Goal: Task Accomplishment & Management: Complete application form

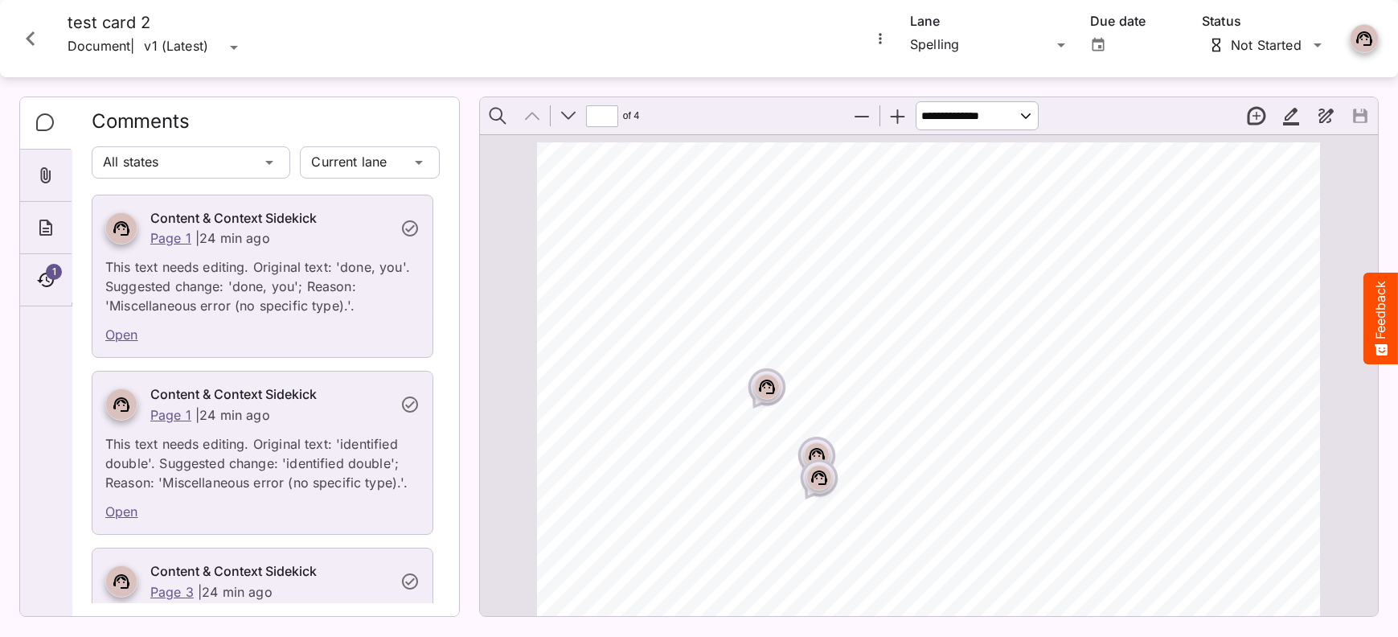
scroll to position [584, 0]
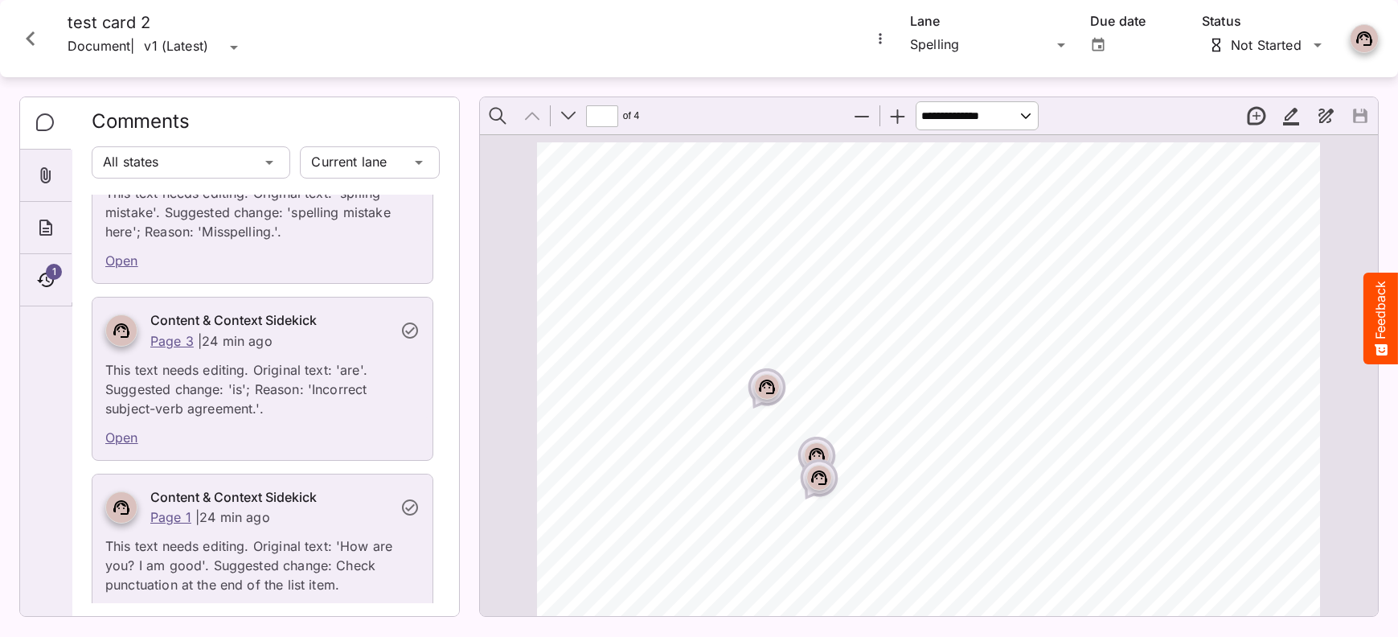
click at [27, 41] on icon "Close card" at bounding box center [30, 38] width 29 height 29
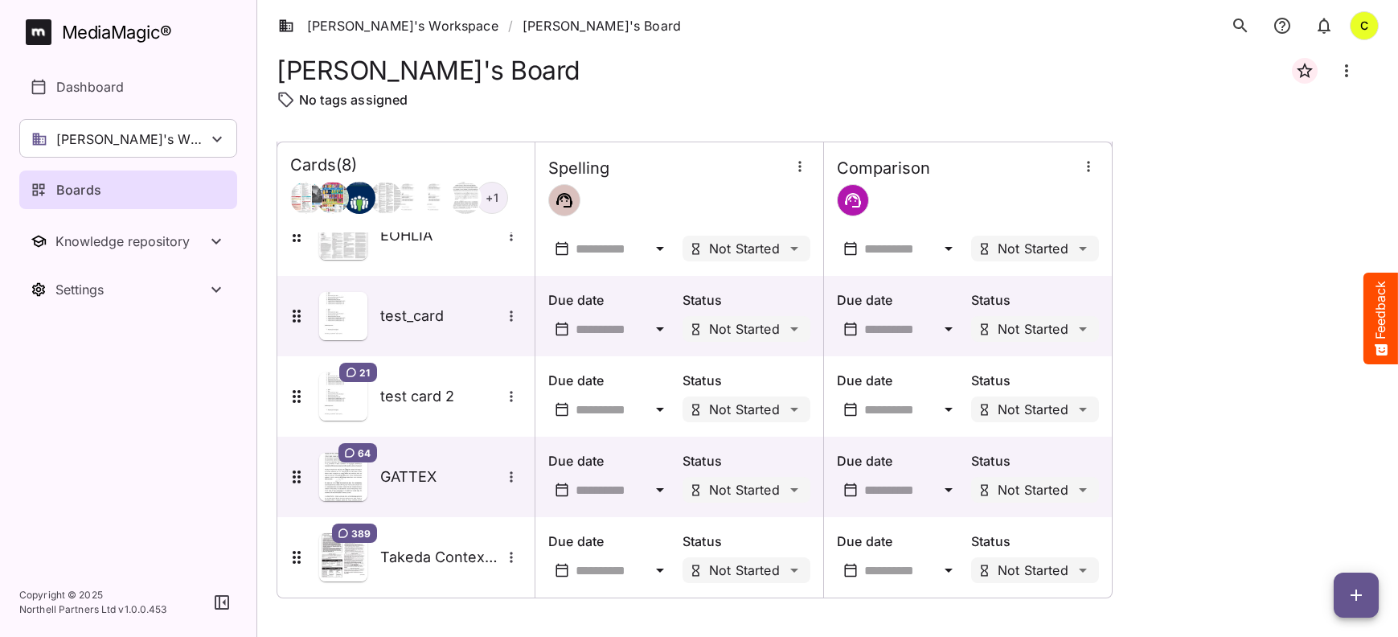
click at [1357, 597] on icon "button" at bounding box center [1355, 594] width 11 height 11
click at [1298, 496] on p "Add new card" at bounding box center [1315, 491] width 87 height 19
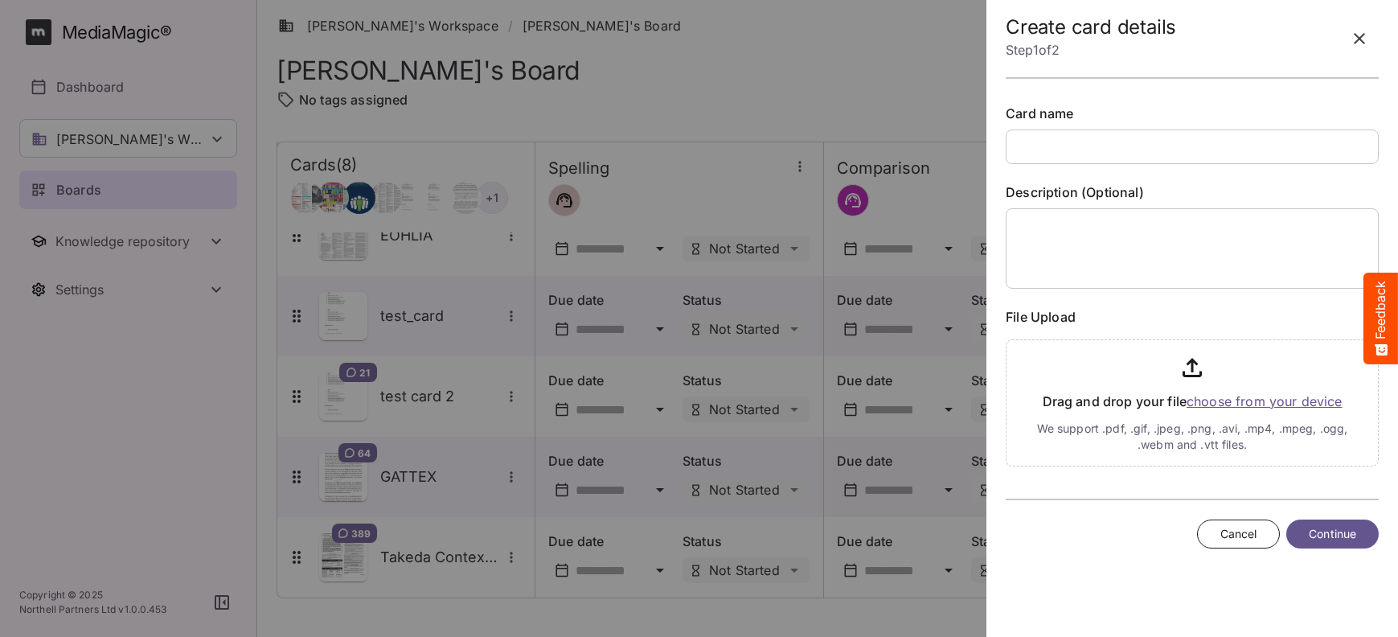
click at [1216, 399] on input "file" at bounding box center [1191, 399] width 373 height 133
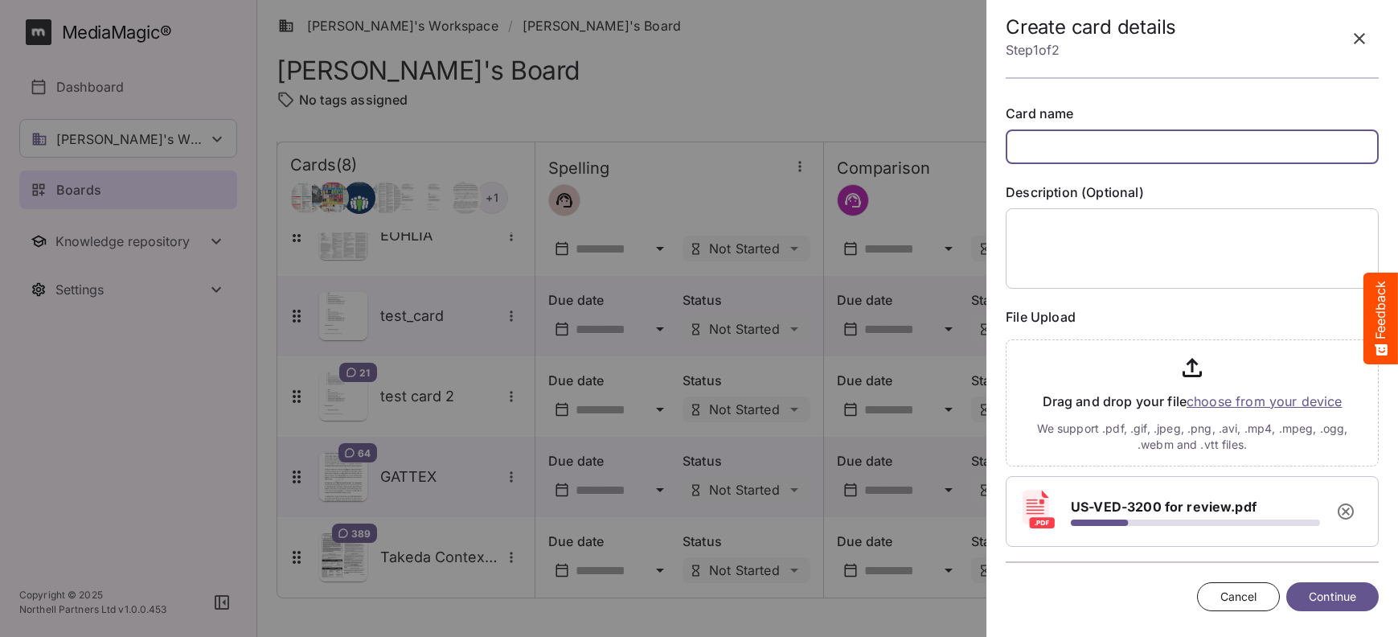
click at [1050, 152] on input "text" at bounding box center [1191, 146] width 373 height 35
type input "**********"
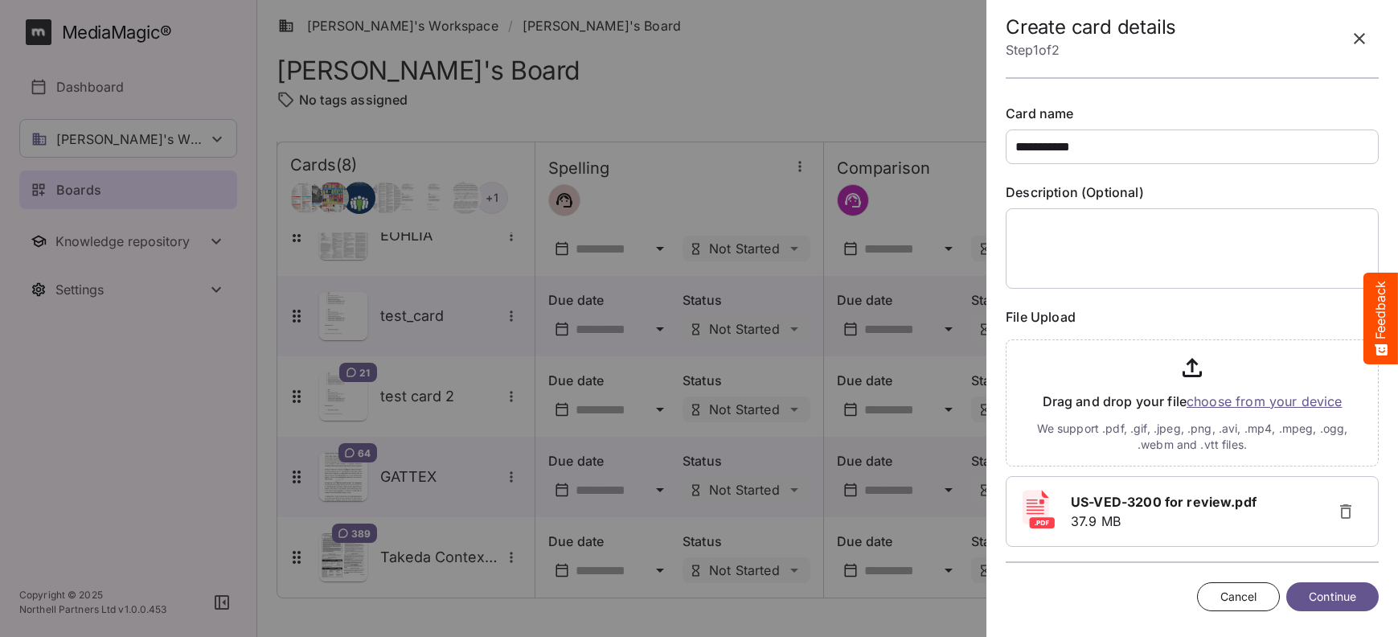
click at [1329, 598] on span "Continue" at bounding box center [1331, 597] width 47 height 20
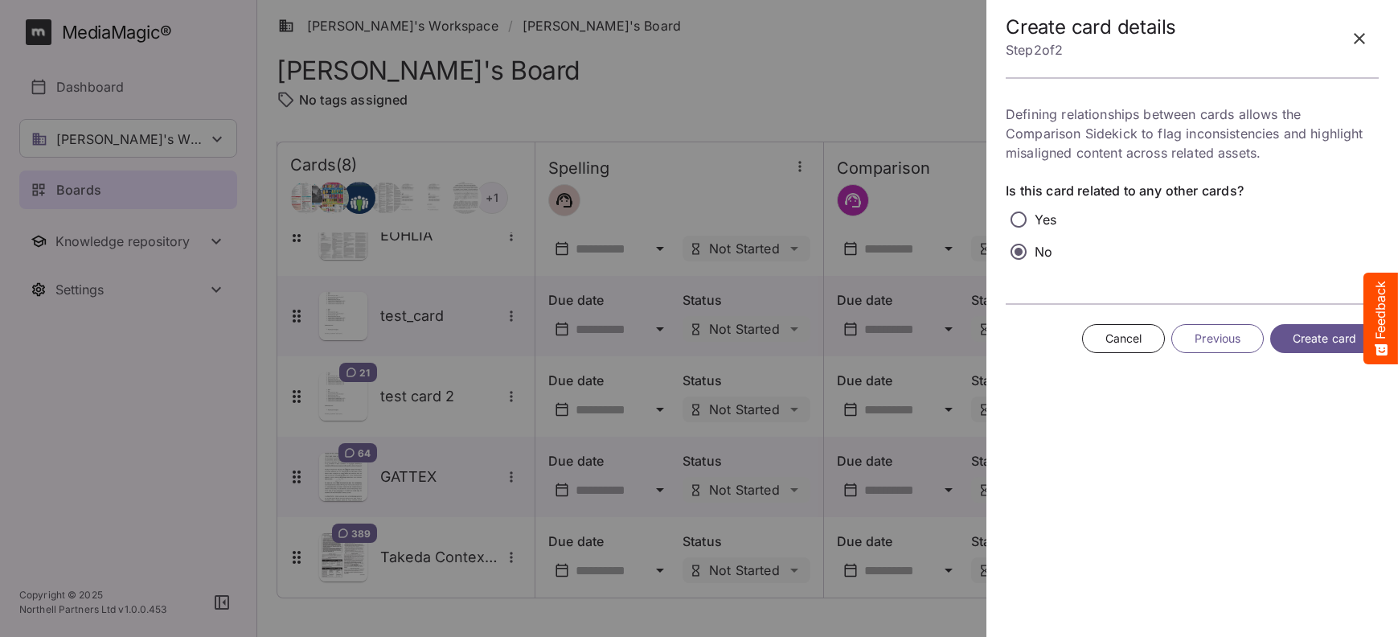
click at [1328, 345] on span "Create card" at bounding box center [1323, 339] width 63 height 20
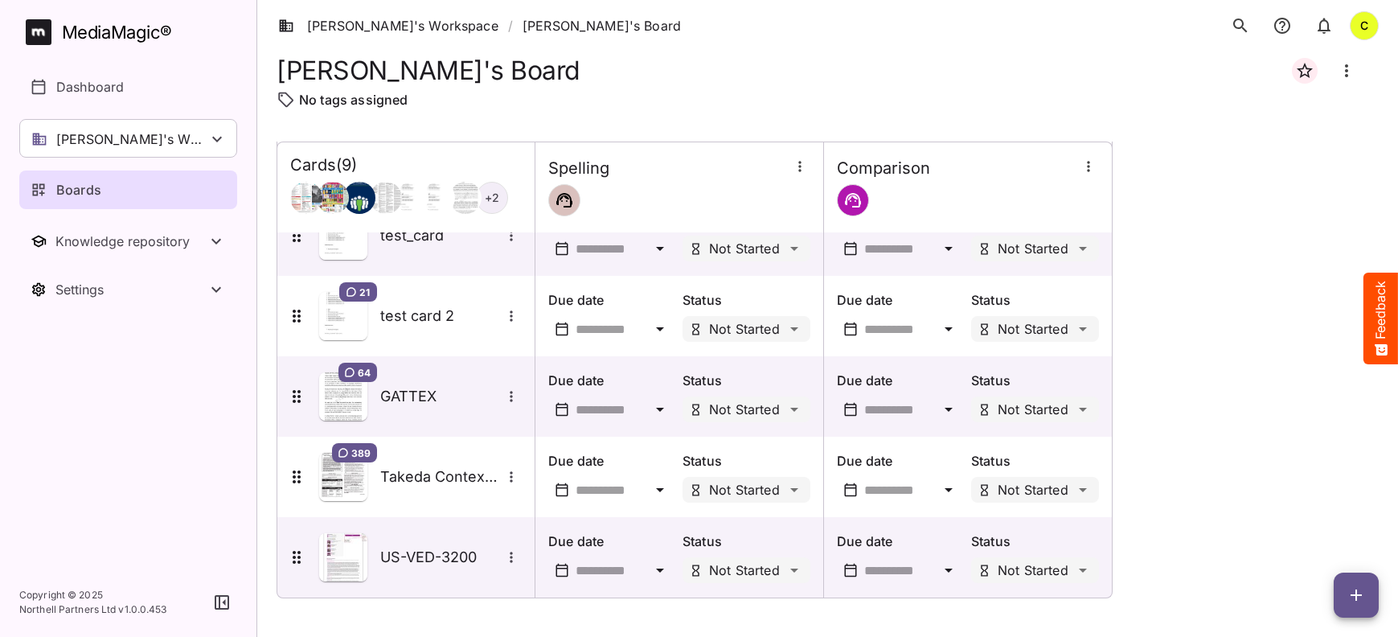
scroll to position [358, 0]
click at [1345, 591] on span "button" at bounding box center [1355, 594] width 45 height 19
click at [1325, 497] on p "Add new card" at bounding box center [1315, 491] width 87 height 19
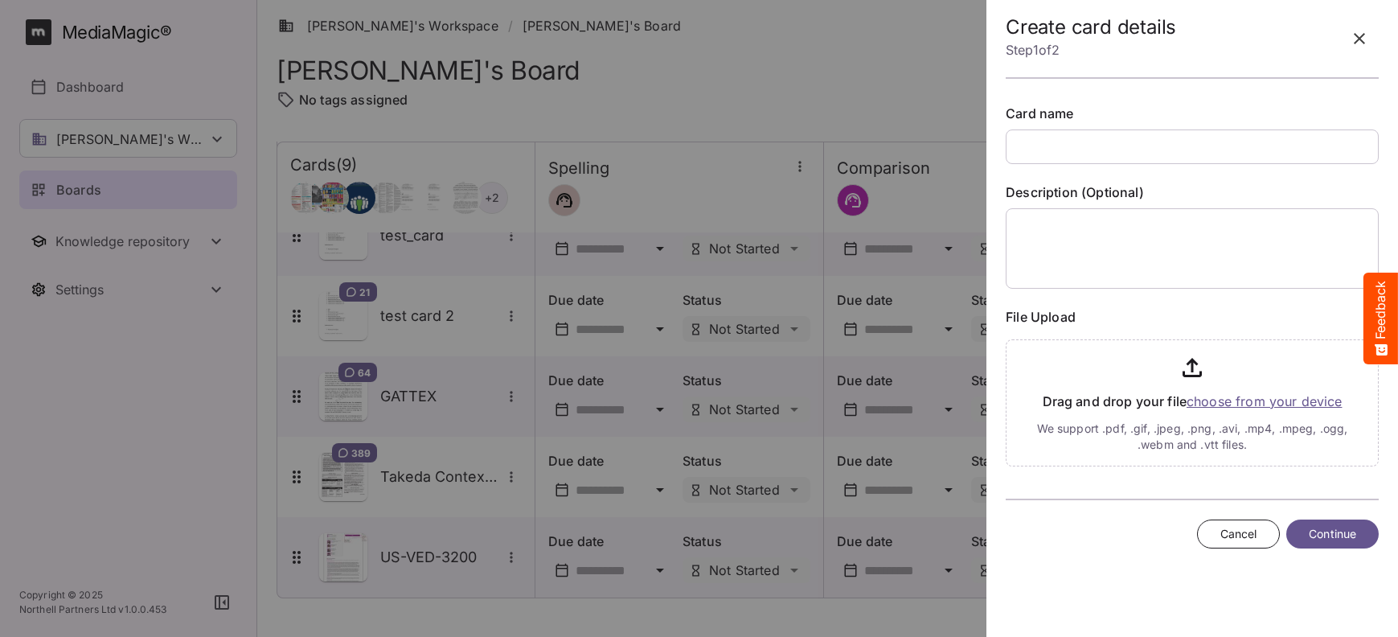
click at [1200, 396] on input "file" at bounding box center [1191, 399] width 373 height 133
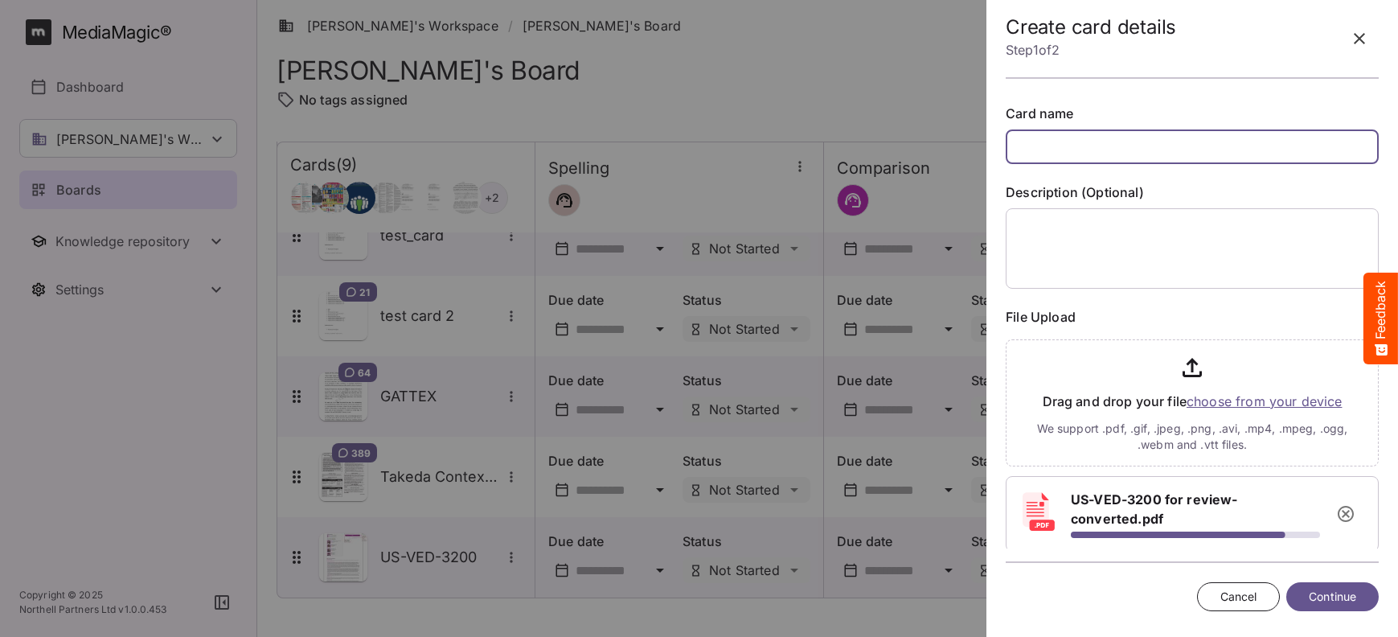
click at [1046, 153] on input "text" at bounding box center [1191, 146] width 373 height 35
type input "**********"
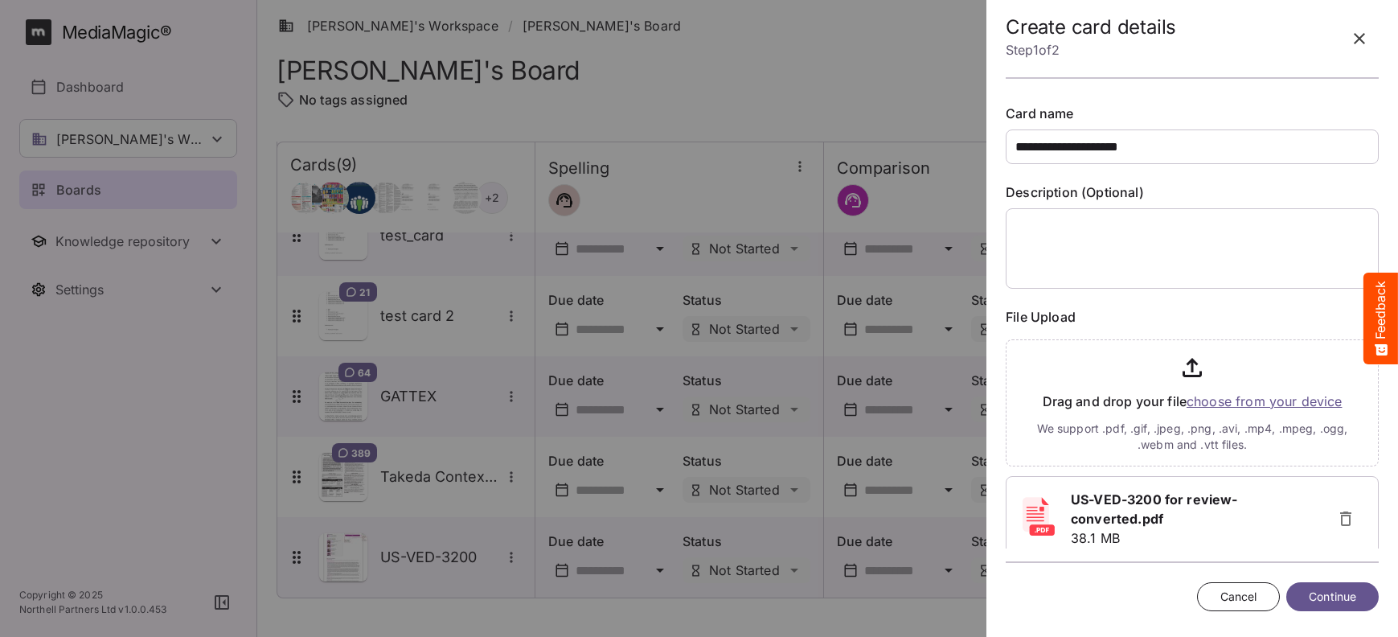
click at [1308, 593] on span "Continue" at bounding box center [1331, 597] width 47 height 20
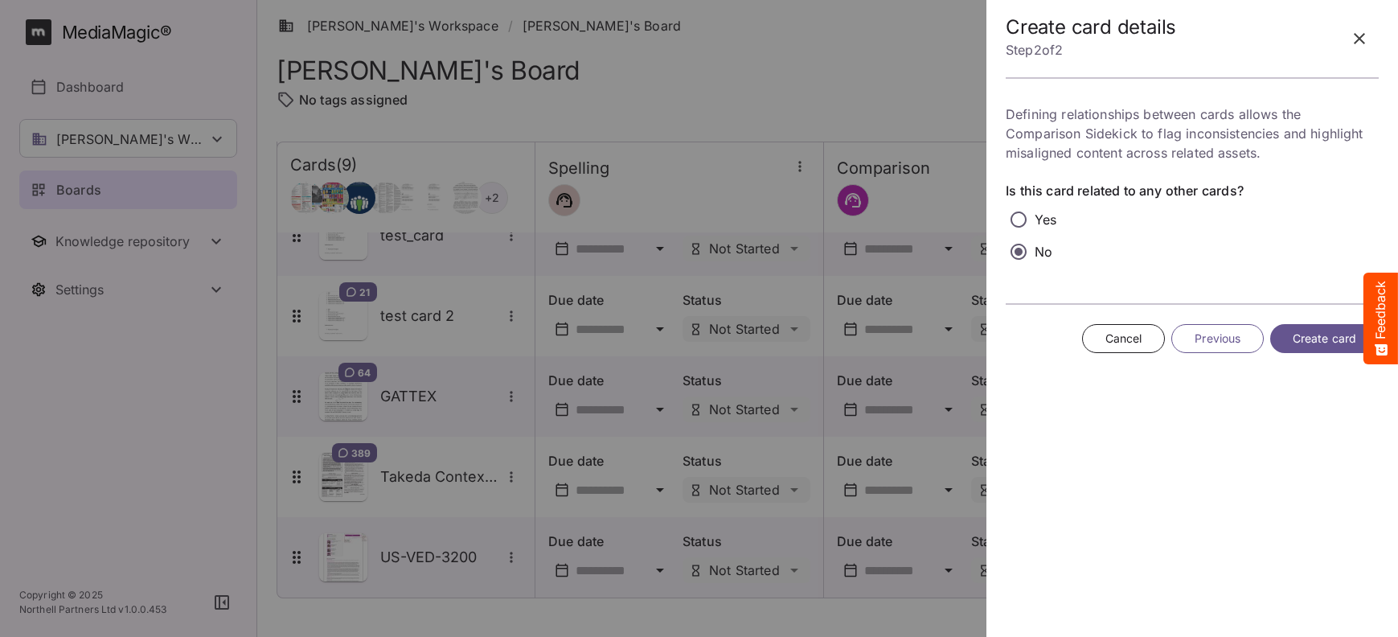
click at [1299, 338] on span "Create card" at bounding box center [1323, 339] width 63 height 20
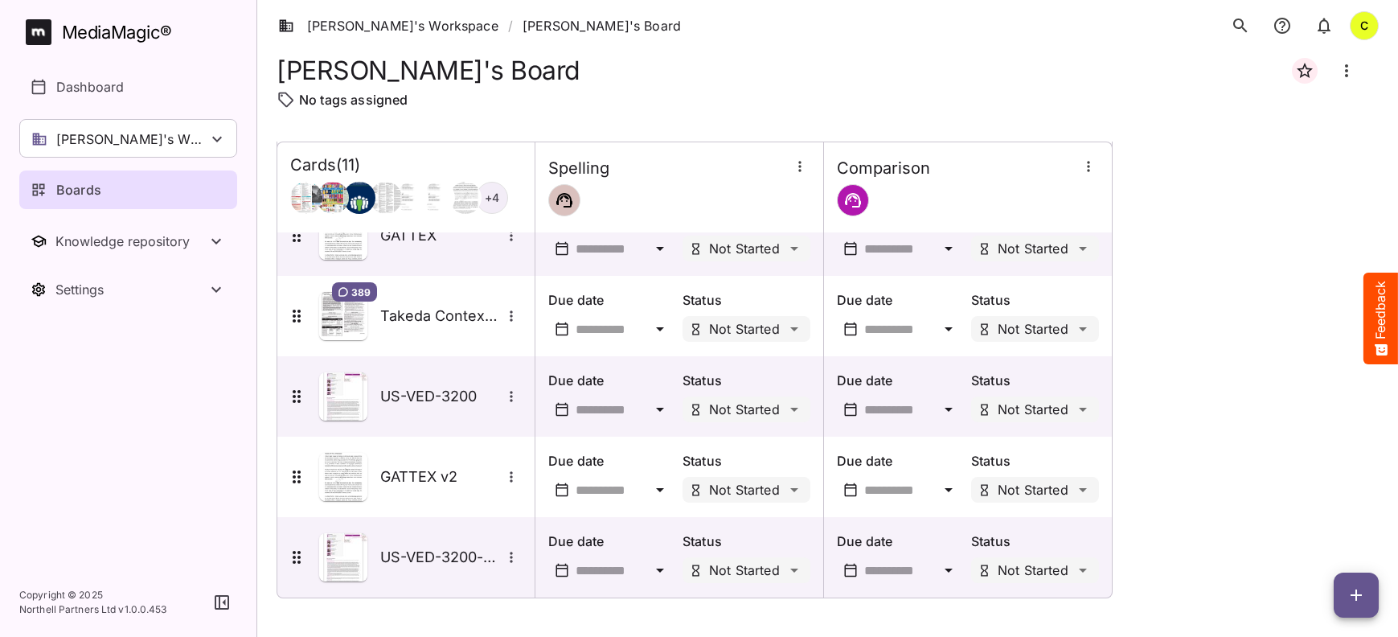
scroll to position [519, 0]
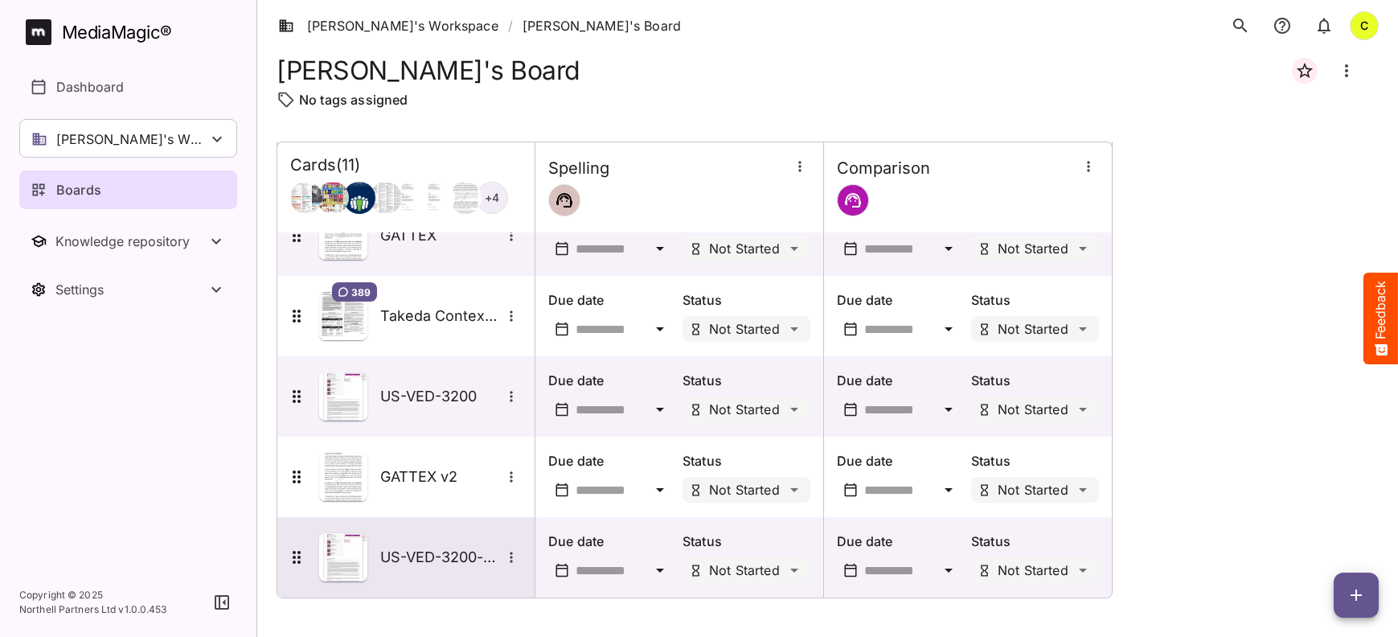
click at [398, 554] on h5 "US-VED-3200-converted" at bounding box center [440, 556] width 121 height 19
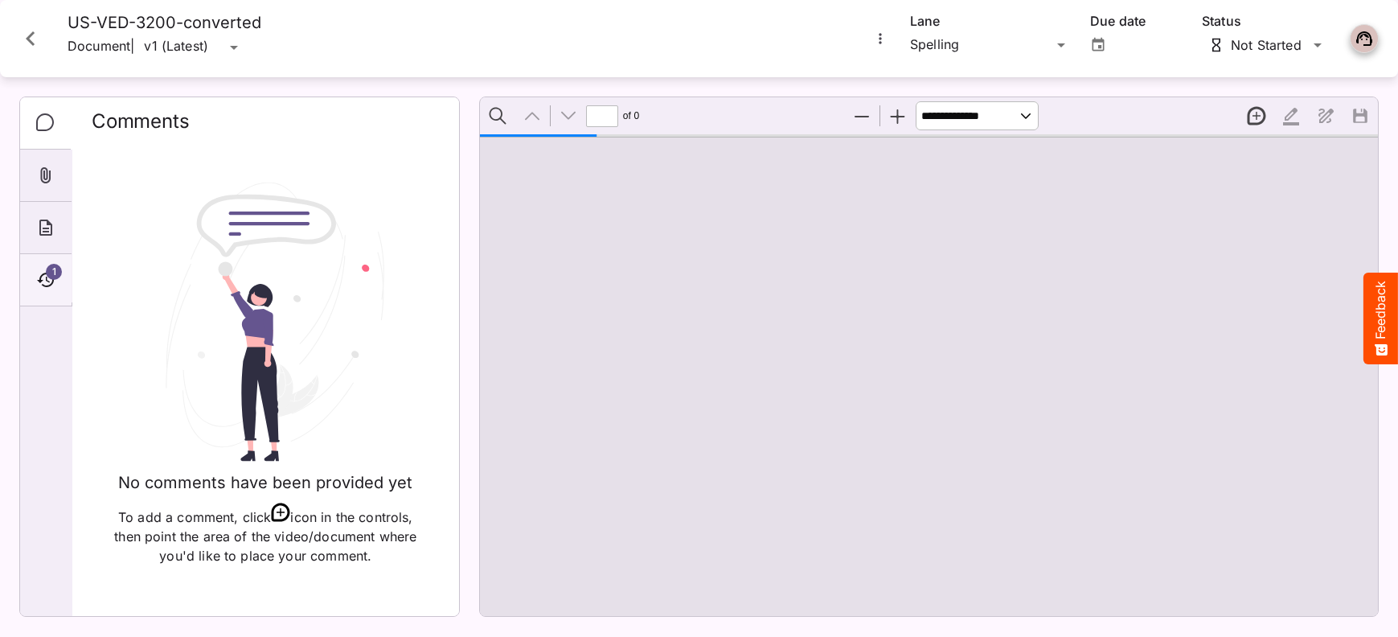
type input "*"
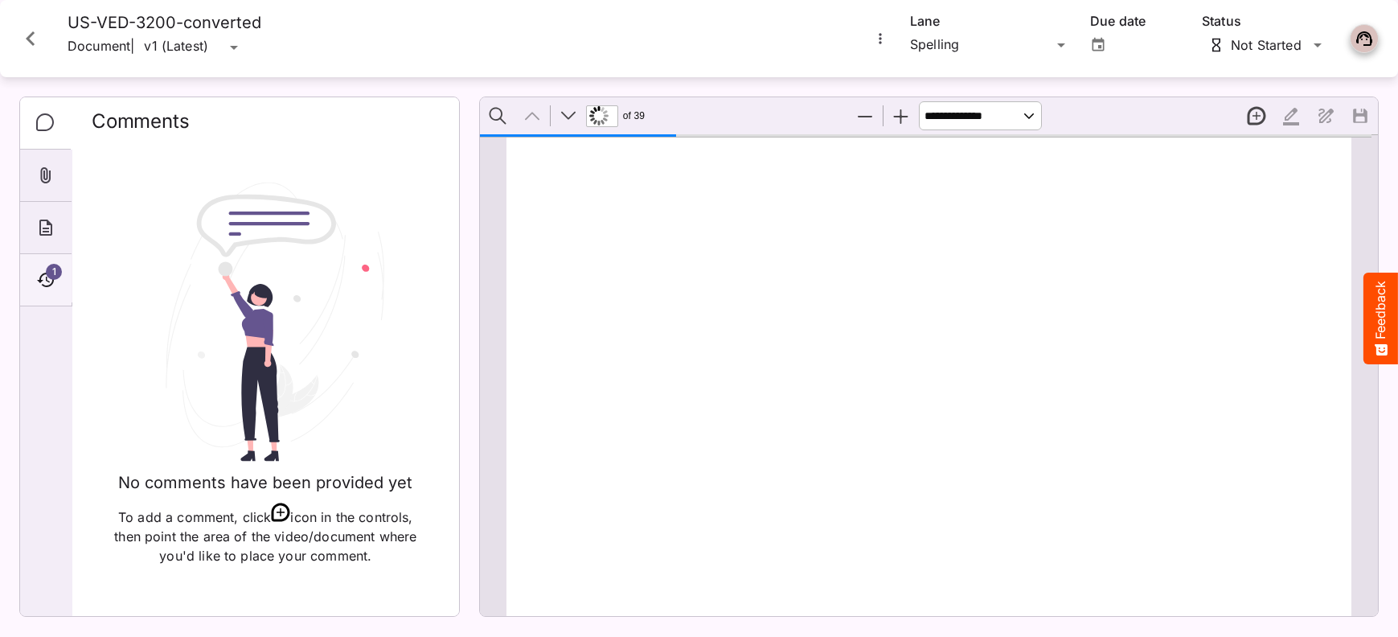
click at [53, 281] on icon "Timeline" at bounding box center [45, 279] width 17 height 14
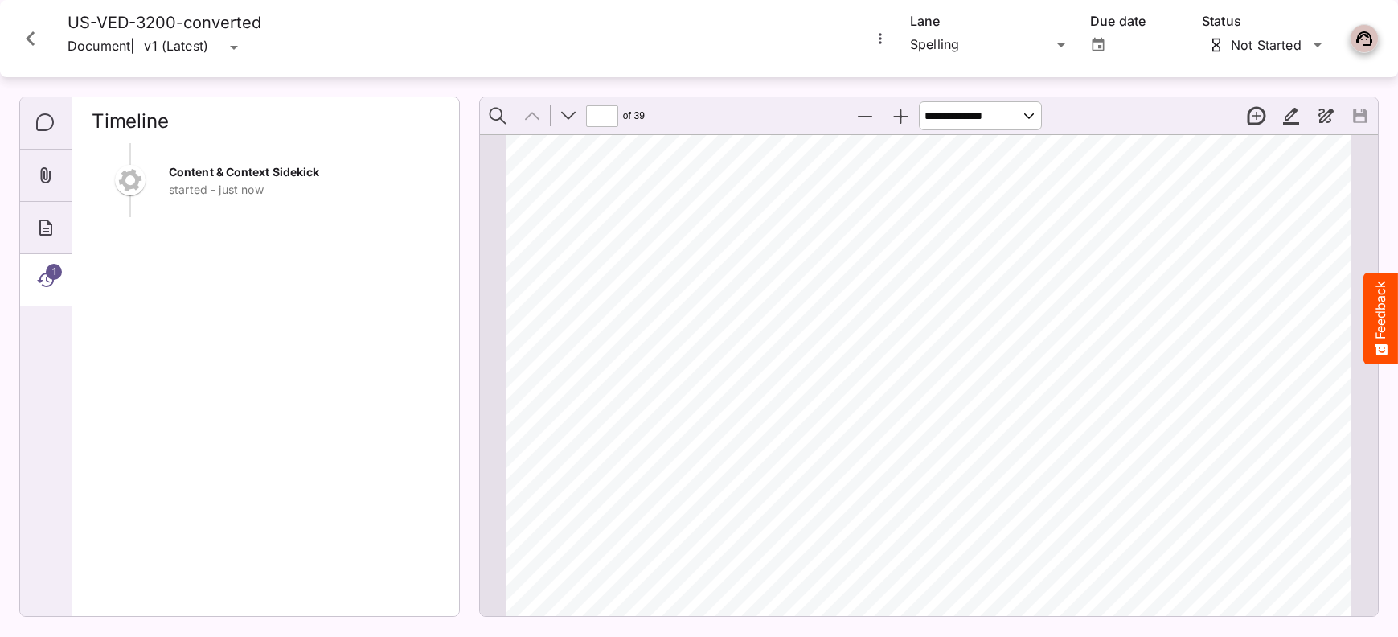
click at [29, 42] on icon "Close card" at bounding box center [30, 38] width 9 height 14
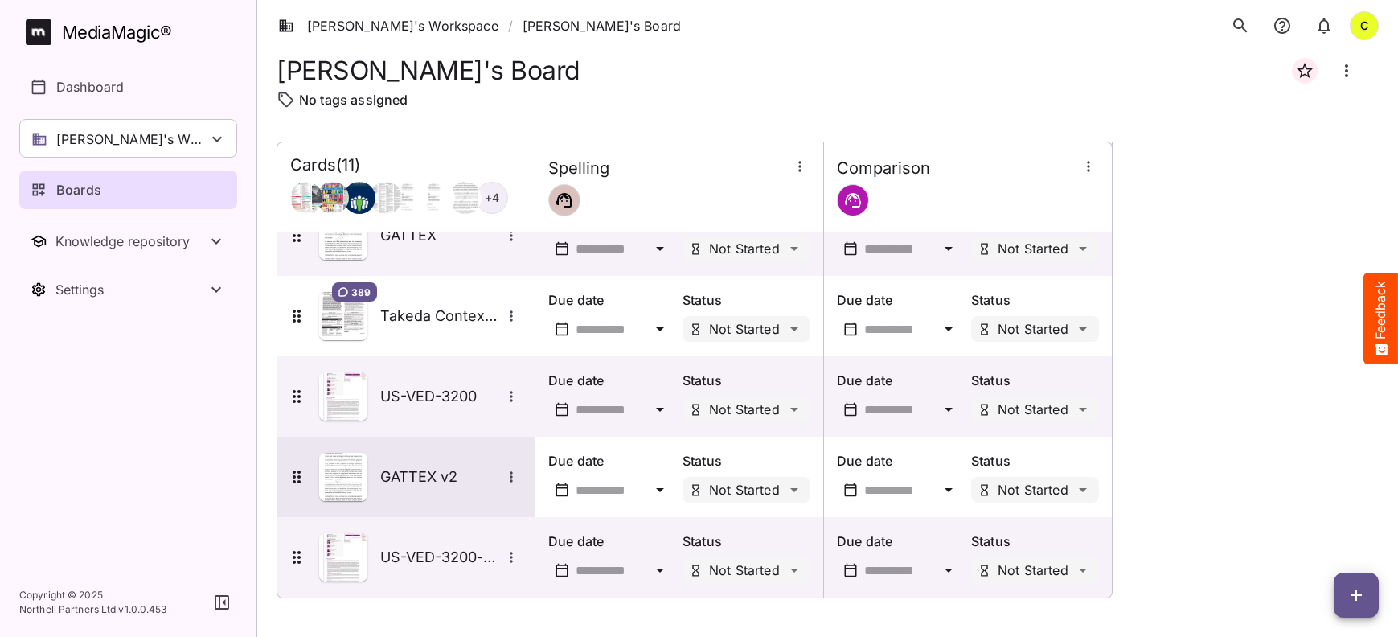
click at [404, 465] on div "GATTEX v2" at bounding box center [404, 476] width 235 height 48
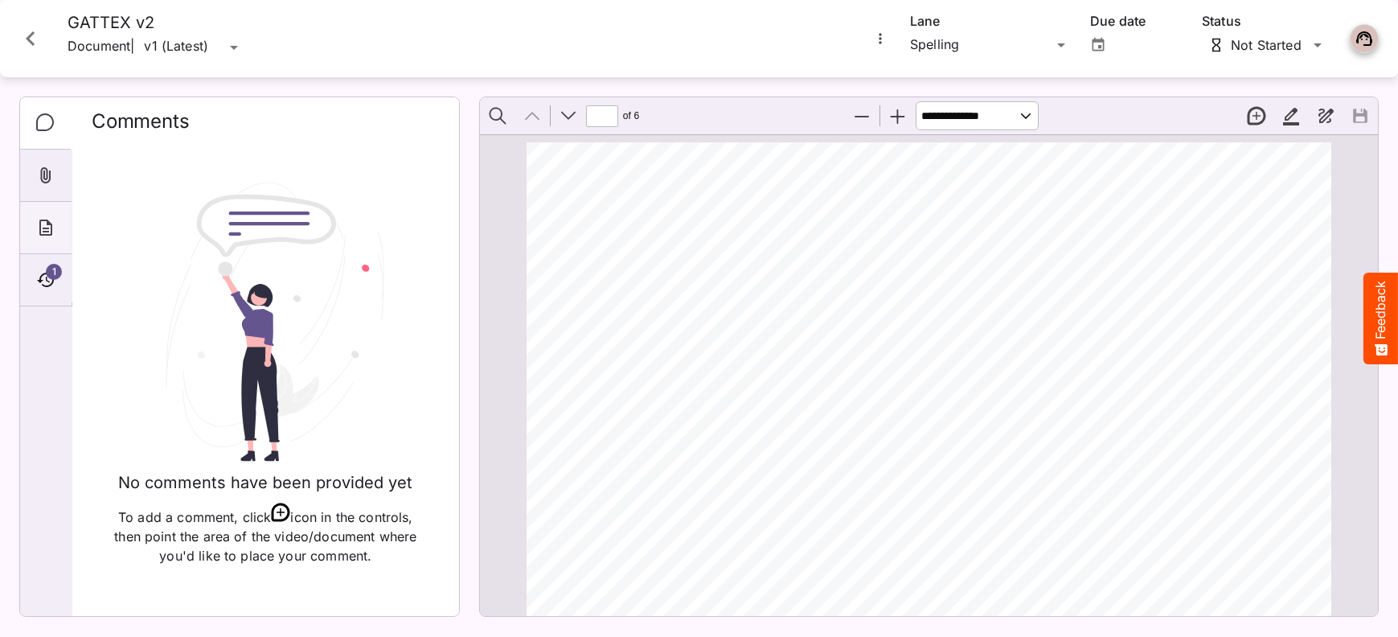
click at [47, 224] on icon "About" at bounding box center [45, 227] width 13 height 16
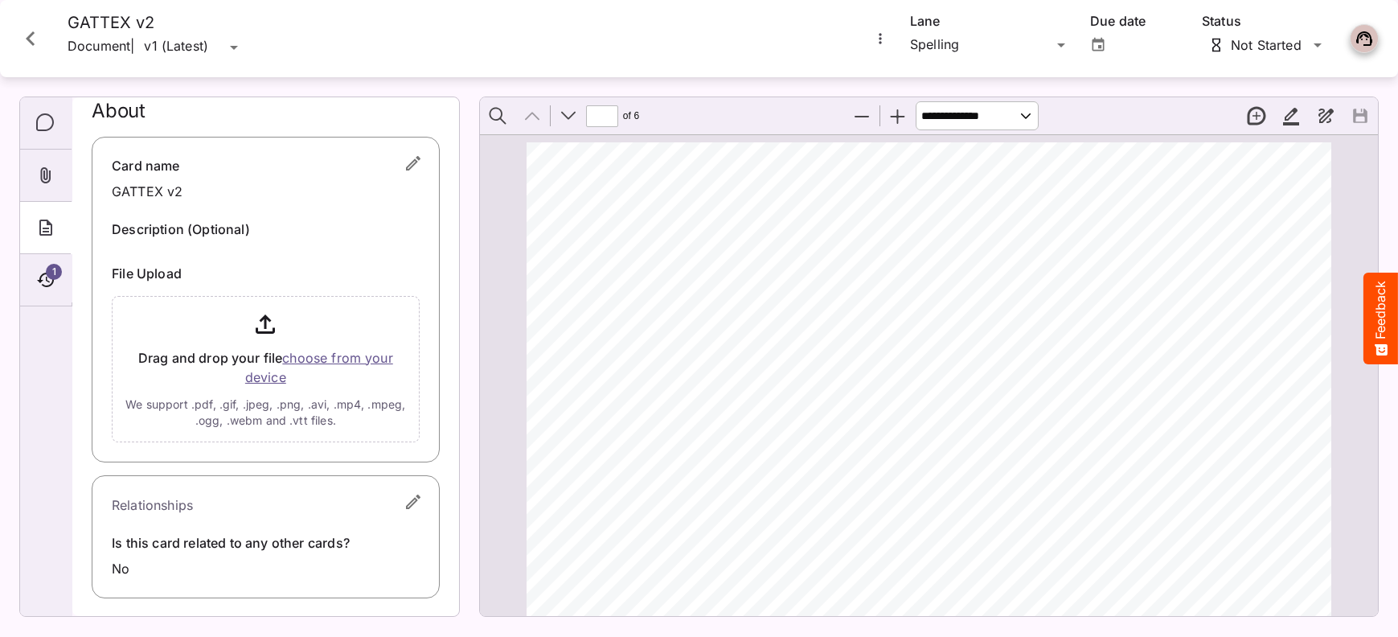
scroll to position [11, 0]
click at [65, 285] on div "1" at bounding box center [45, 280] width 51 height 52
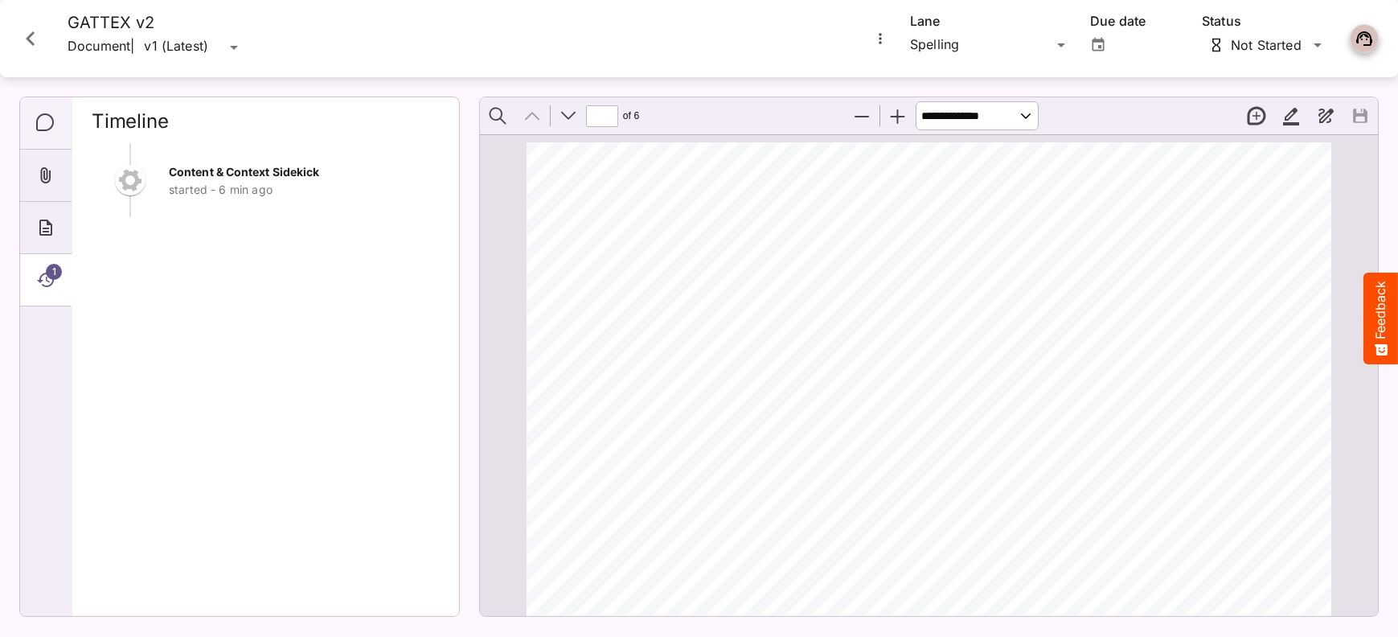
click at [47, 123] on icon "Comments" at bounding box center [45, 122] width 19 height 19
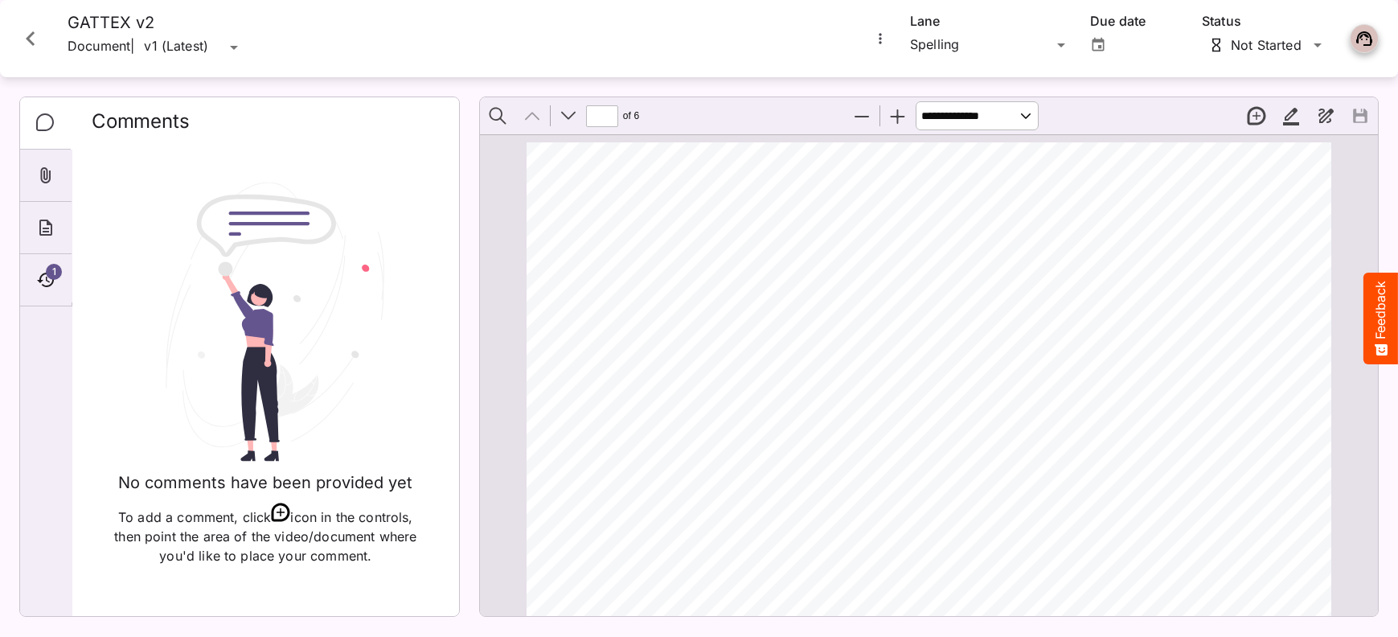
click at [27, 43] on icon "Close card" at bounding box center [30, 38] width 29 height 29
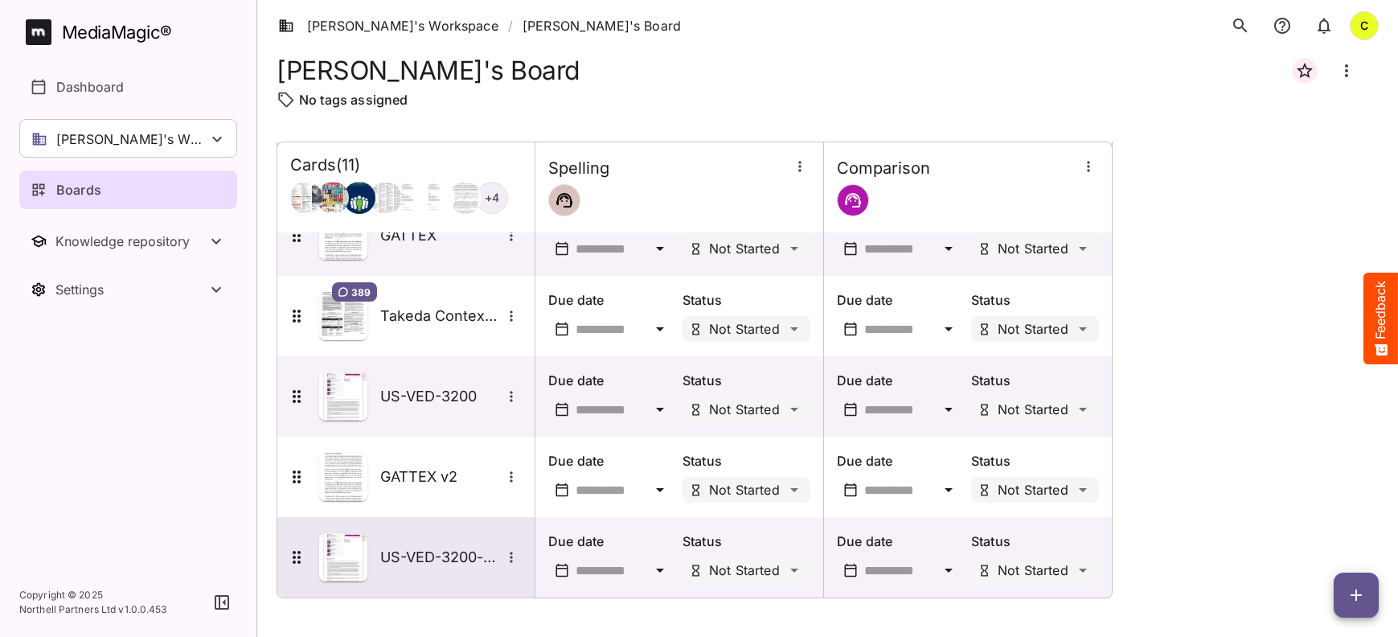
click at [450, 551] on h5 "US-VED-3200-converted" at bounding box center [440, 556] width 121 height 19
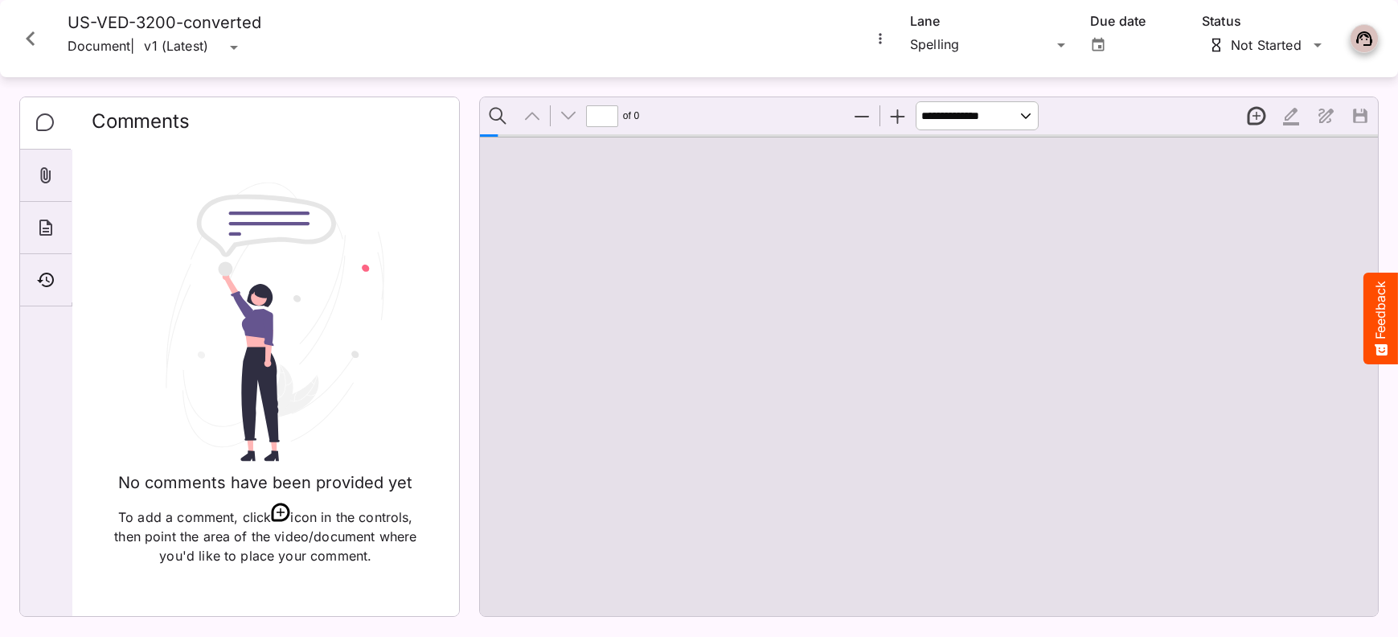
type input "*"
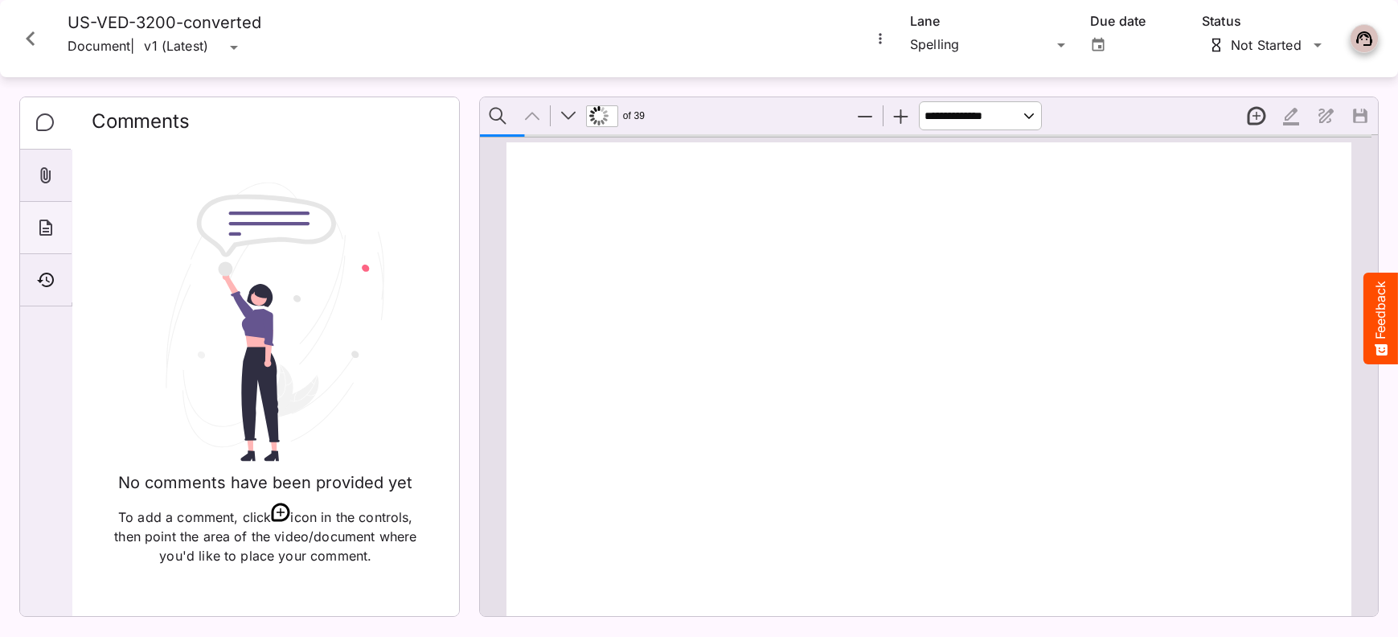
scroll to position [7, 0]
click at [47, 277] on icon "Timeline" at bounding box center [45, 279] width 19 height 19
